Goal: Task Accomplishment & Management: Manage account settings

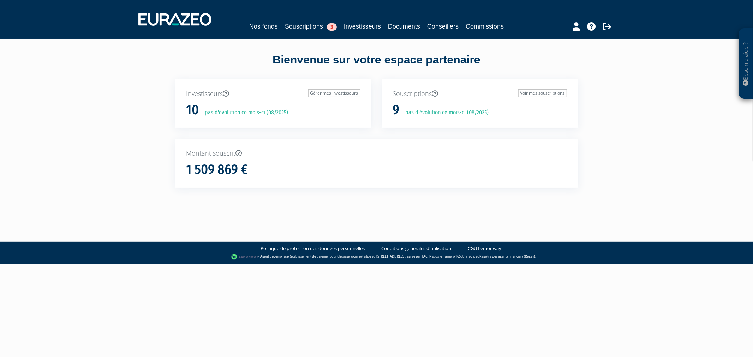
click at [398, 20] on div "Nos fonds Souscriptions 3 Investisseurs Documents Conseillers Commissions" at bounding box center [376, 19] width 487 height 26
click at [400, 27] on link "Documents" at bounding box center [404, 27] width 32 height 10
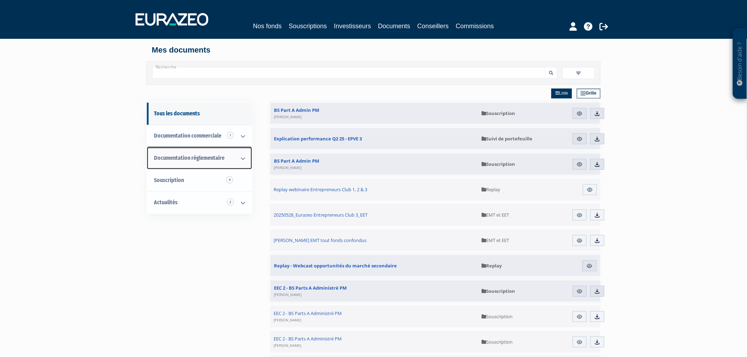
click at [220, 156] on span "Documentation règlementaire" at bounding box center [189, 158] width 71 height 7
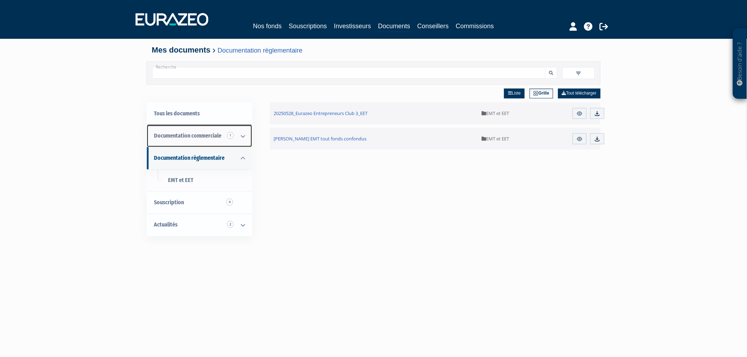
click at [218, 136] on span "Documentation commerciale 1" at bounding box center [187, 135] width 67 height 7
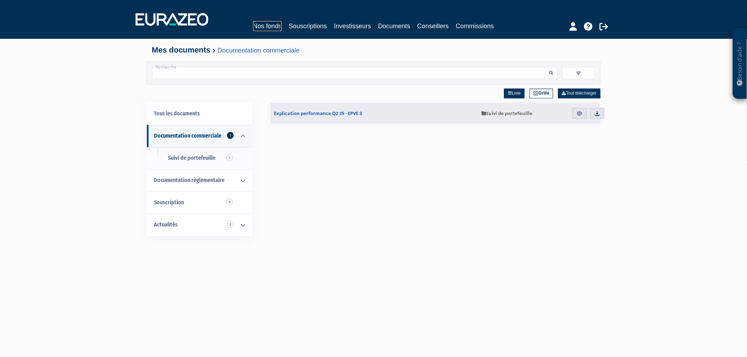
click at [258, 25] on link "Nos fonds" at bounding box center [267, 26] width 29 height 10
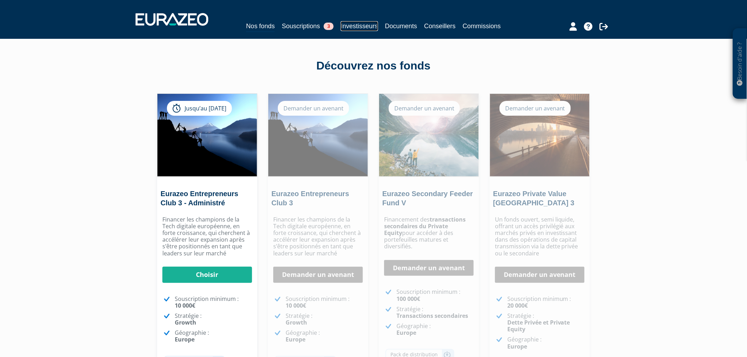
click at [354, 26] on link "Investisseurs" at bounding box center [359, 26] width 37 height 10
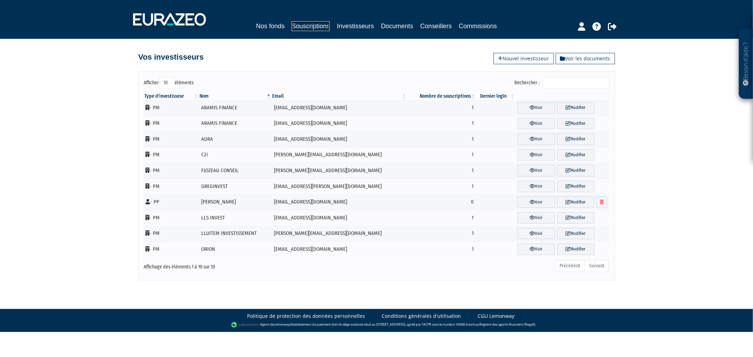
click at [322, 29] on link "Souscriptions" at bounding box center [311, 26] width 38 height 10
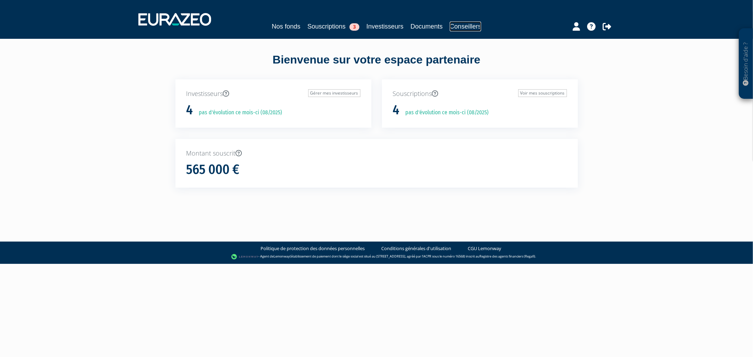
click at [465, 26] on link "Conseillers" at bounding box center [465, 27] width 31 height 10
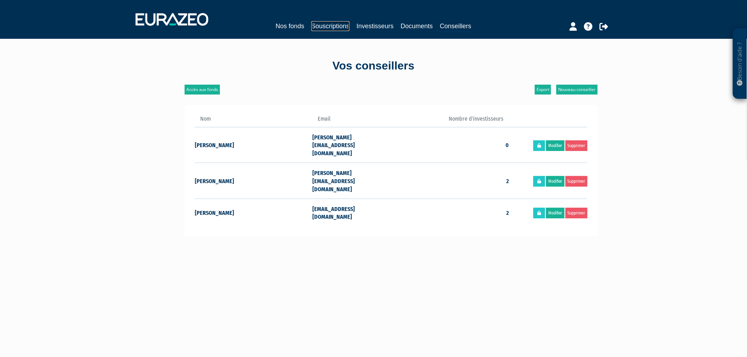
click at [333, 24] on link "Souscriptions" at bounding box center [331, 26] width 38 height 10
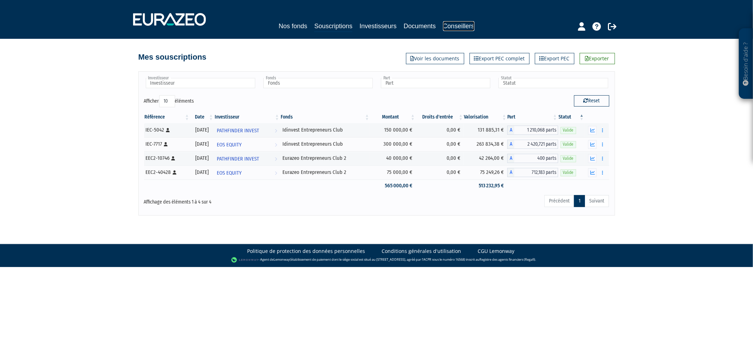
click at [454, 26] on link "Conseillers" at bounding box center [458, 26] width 31 height 10
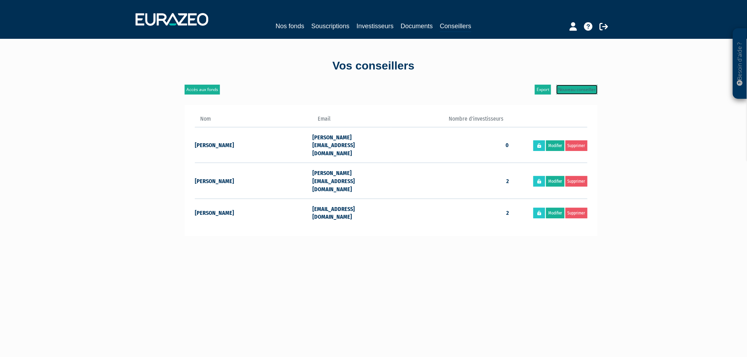
click at [585, 91] on link "Nouveau conseiller" at bounding box center [577, 90] width 41 height 10
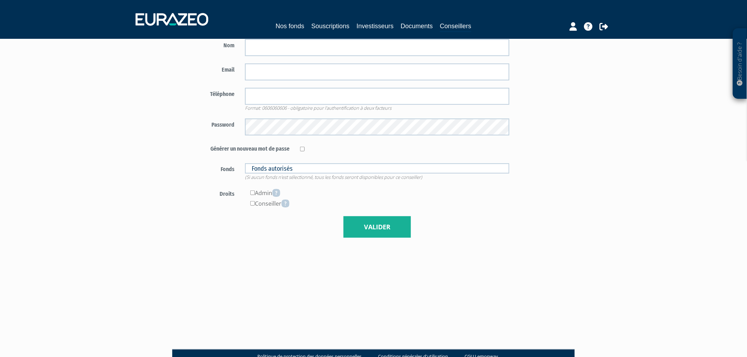
scroll to position [78, 0]
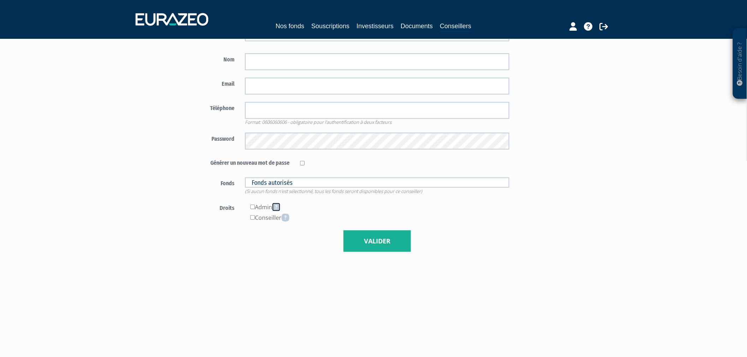
click at [280, 206] on icon at bounding box center [276, 207] width 8 height 8
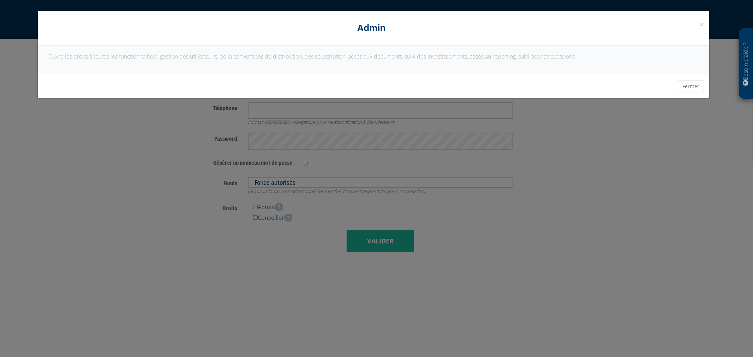
click at [705, 23] on div "× Fermer Admin" at bounding box center [374, 28] width 672 height 35
click at [701, 24] on span "×" at bounding box center [702, 24] width 4 height 10
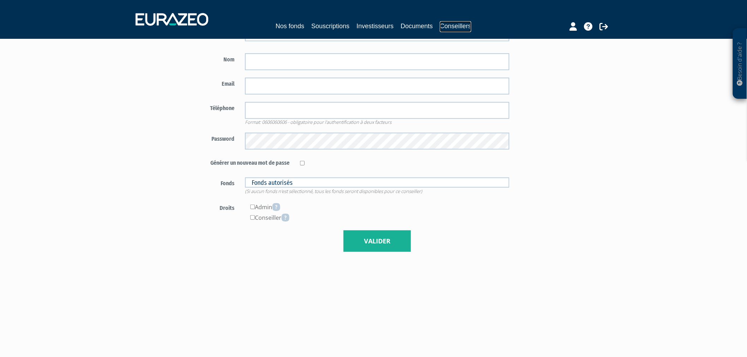
click at [451, 23] on link "Conseillers" at bounding box center [455, 26] width 31 height 11
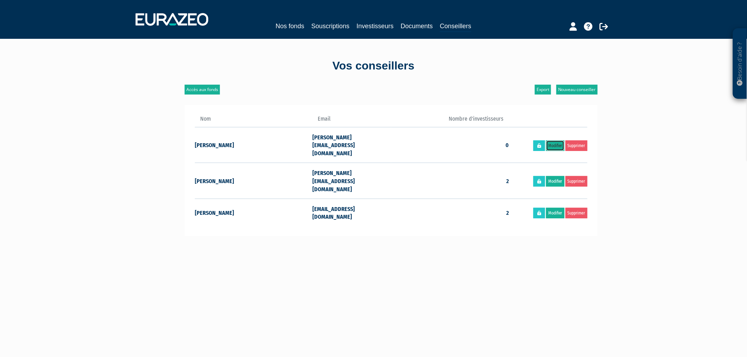
click at [559, 141] on link "Modifier" at bounding box center [555, 146] width 18 height 11
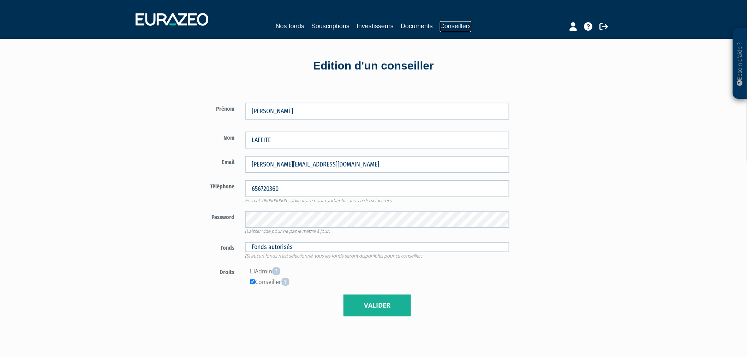
click at [461, 25] on link "Conseillers" at bounding box center [455, 26] width 31 height 11
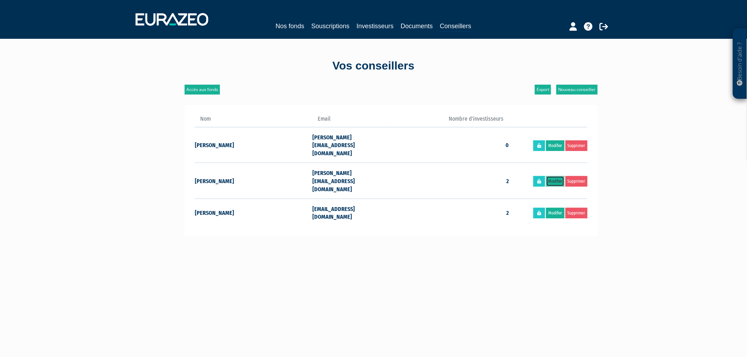
click at [549, 176] on link "Modifier" at bounding box center [555, 181] width 18 height 11
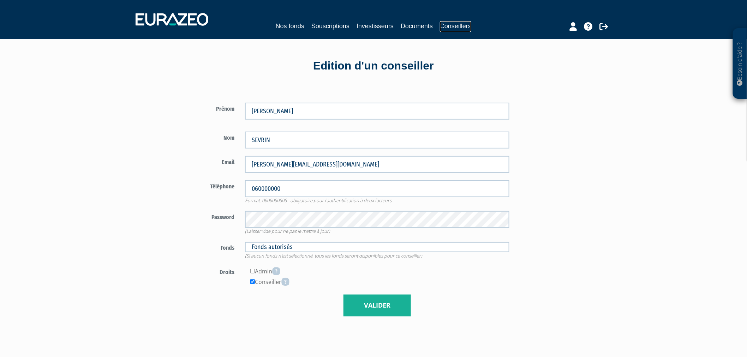
click at [469, 25] on link "Conseillers" at bounding box center [455, 26] width 31 height 11
